Goal: Task Accomplishment & Management: Complete application form

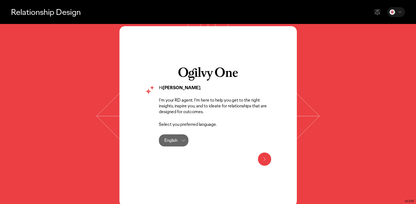
click at [262, 161] on icon at bounding box center [264, 159] width 7 height 7
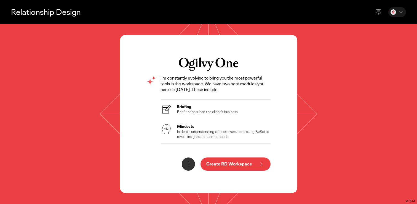
click at [242, 167] on p "Create RD Workspace" at bounding box center [229, 164] width 46 height 4
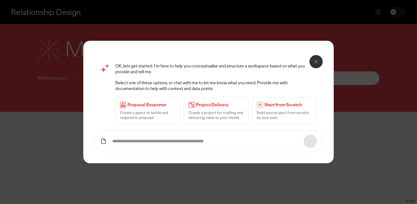
click at [257, 135] on form at bounding box center [208, 142] width 228 height 22
click at [242, 139] on form at bounding box center [208, 142] width 228 height 22
click at [295, 113] on p "Build your project from scratch by your own." at bounding box center [285, 115] width 56 height 10
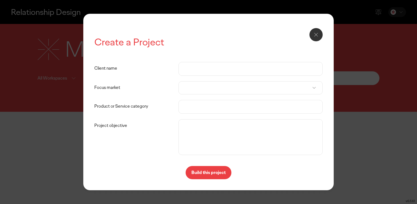
click at [202, 73] on input "Client name" at bounding box center [250, 68] width 132 height 13
type input "**"
click at [214, 84] on div at bounding box center [251, 87] width 144 height 13
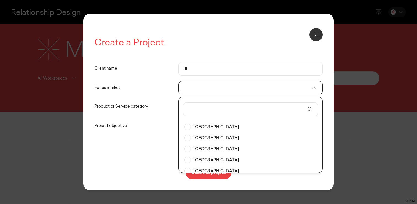
scroll to position [291, 0]
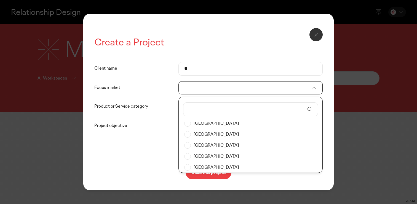
click at [222, 111] on input "text" at bounding box center [247, 109] width 116 height 13
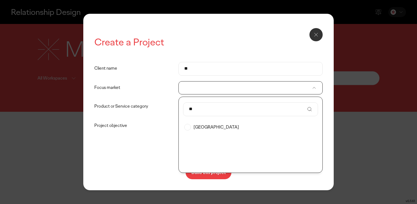
type input "**"
click at [225, 129] on label "[GEOGRAPHIC_DATA]" at bounding box center [250, 127] width 132 height 11
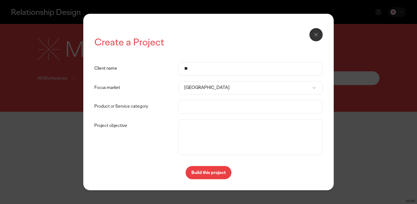
click at [195, 109] on input "Product or Service category" at bounding box center [250, 106] width 132 height 13
type input "*"
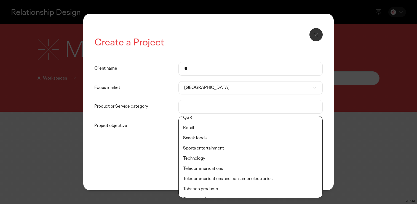
scroll to position [194, 0]
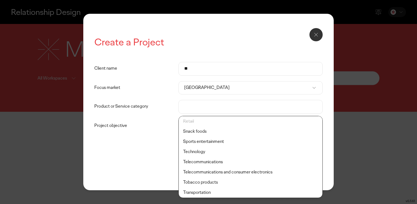
click at [256, 125] on li "Retail" at bounding box center [250, 121] width 143 height 10
type input "******"
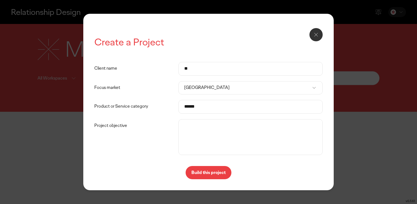
click at [256, 128] on textarea "Project objective" at bounding box center [250, 137] width 141 height 33
click at [228, 170] on button "Build this project" at bounding box center [209, 172] width 46 height 13
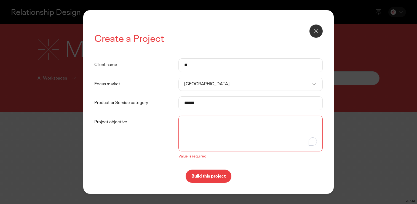
click at [225, 135] on textarea "Project objective" at bounding box center [250, 133] width 141 height 33
paste textarea "**********"
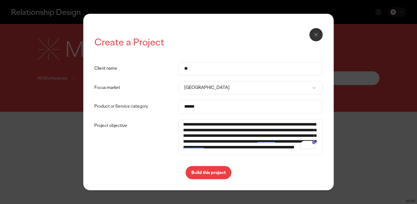
scroll to position [0, 0]
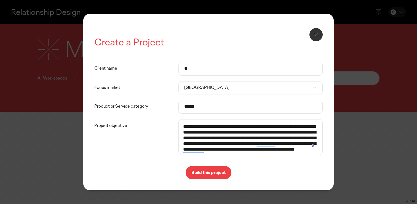
drag, startPoint x: 186, startPoint y: 127, endPoint x: 183, endPoint y: 127, distance: 3.0
click at [183, 127] on textarea "**********" at bounding box center [250, 137] width 141 height 33
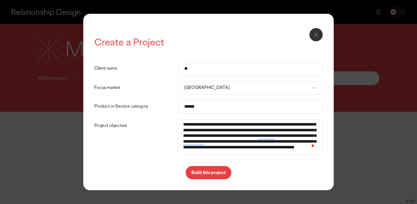
scroll to position [8, 0]
drag, startPoint x: 251, startPoint y: 130, endPoint x: 285, endPoint y: 151, distance: 40.3
click at [285, 152] on textarea "**********" at bounding box center [250, 137] width 141 height 33
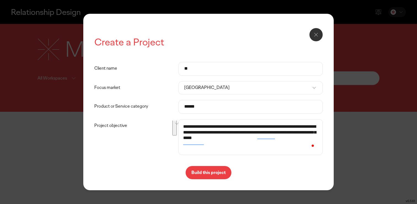
scroll to position [0, 0]
type textarea "**********"
click at [219, 172] on p "Build this project" at bounding box center [208, 173] width 34 height 4
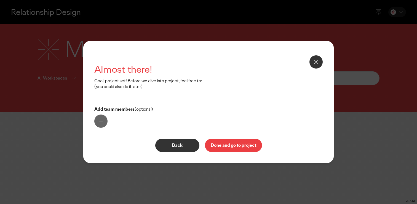
click at [223, 149] on button "Done and go to project" at bounding box center [233, 145] width 57 height 13
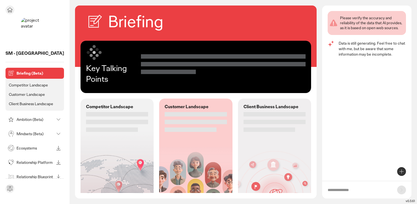
click at [41, 120] on p "Ambition (Beta)" at bounding box center [36, 120] width 38 height 4
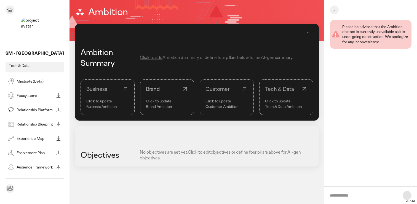
scroll to position [10, 0]
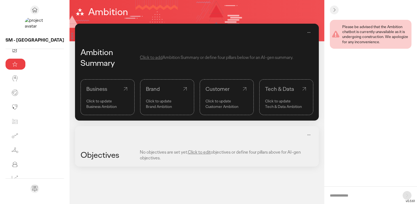
click at [333, 9] on icon at bounding box center [334, 10] width 7 height 7
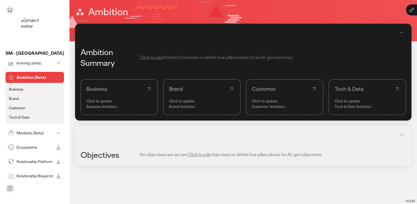
click at [34, 88] on li "Business" at bounding box center [35, 89] width 54 height 7
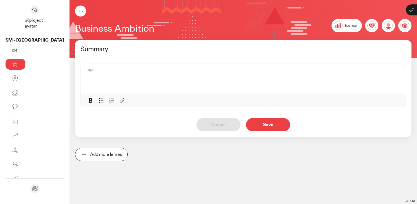
click at [344, 23] on div "Business" at bounding box center [347, 25] width 30 height 13
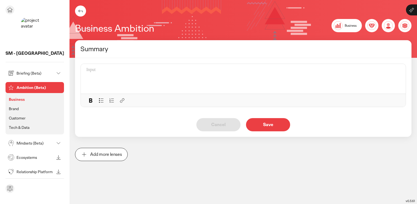
click at [55, 75] on div "Briefing (Beta)" at bounding box center [35, 73] width 58 height 11
click at [59, 75] on icon at bounding box center [58, 73] width 7 height 7
